Goal: Task Accomplishment & Management: Use online tool/utility

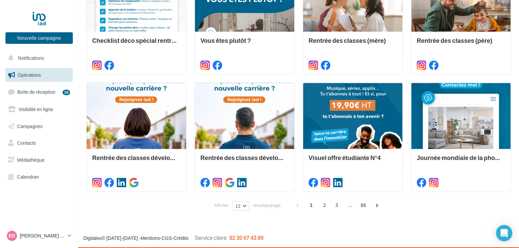
scroll to position [350, 0]
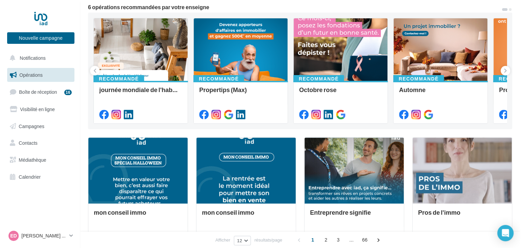
scroll to position [0, 0]
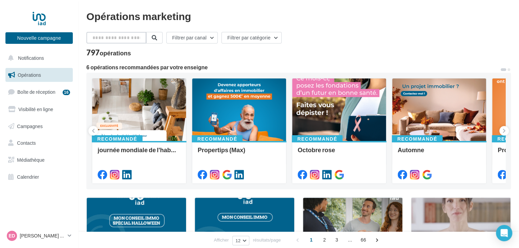
click at [114, 36] on input "text" at bounding box center [116, 38] width 60 height 12
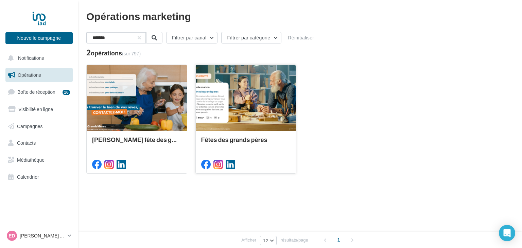
type input "******"
click at [263, 113] on div at bounding box center [246, 98] width 100 height 67
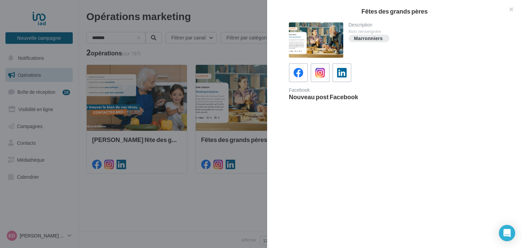
click at [233, 121] on div at bounding box center [261, 124] width 522 height 248
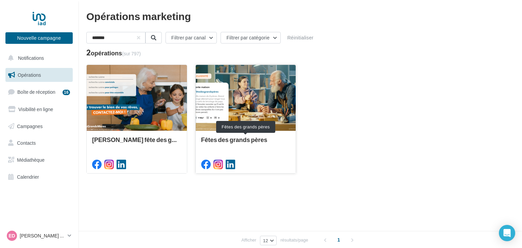
click at [238, 140] on div "Fêtes des grands pères" at bounding box center [245, 143] width 89 height 14
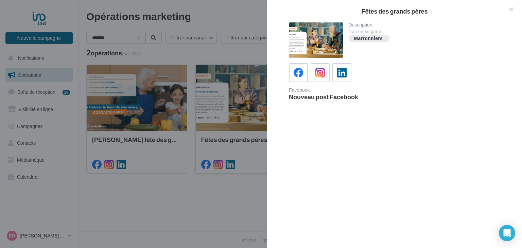
click at [238, 140] on div at bounding box center [261, 124] width 522 height 248
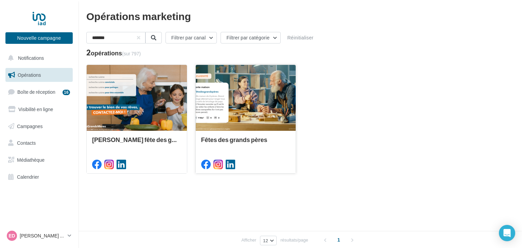
click at [254, 101] on div at bounding box center [246, 98] width 100 height 67
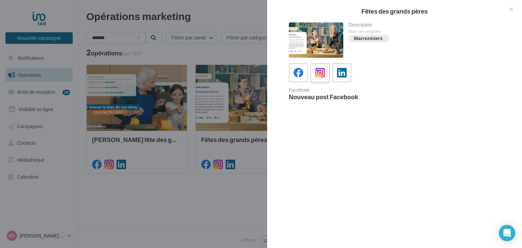
click at [316, 68] on icon at bounding box center [321, 73] width 10 height 10
click at [327, 33] on div at bounding box center [316, 39] width 54 height 35
click at [323, 66] on label at bounding box center [319, 72] width 19 height 19
click at [510, 8] on button "button" at bounding box center [508, 10] width 27 height 20
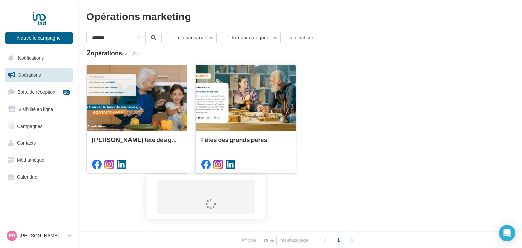
click at [204, 167] on icon at bounding box center [206, 165] width 10 height 10
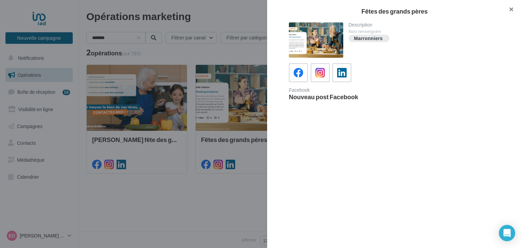
click at [510, 7] on button "button" at bounding box center [508, 10] width 27 height 20
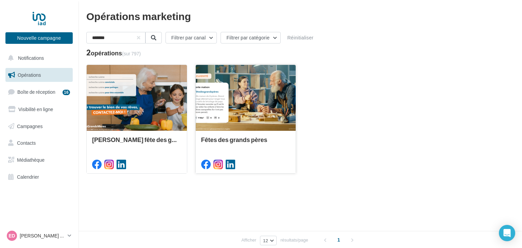
click at [229, 111] on div at bounding box center [246, 98] width 100 height 67
